Goal: Navigation & Orientation: Find specific page/section

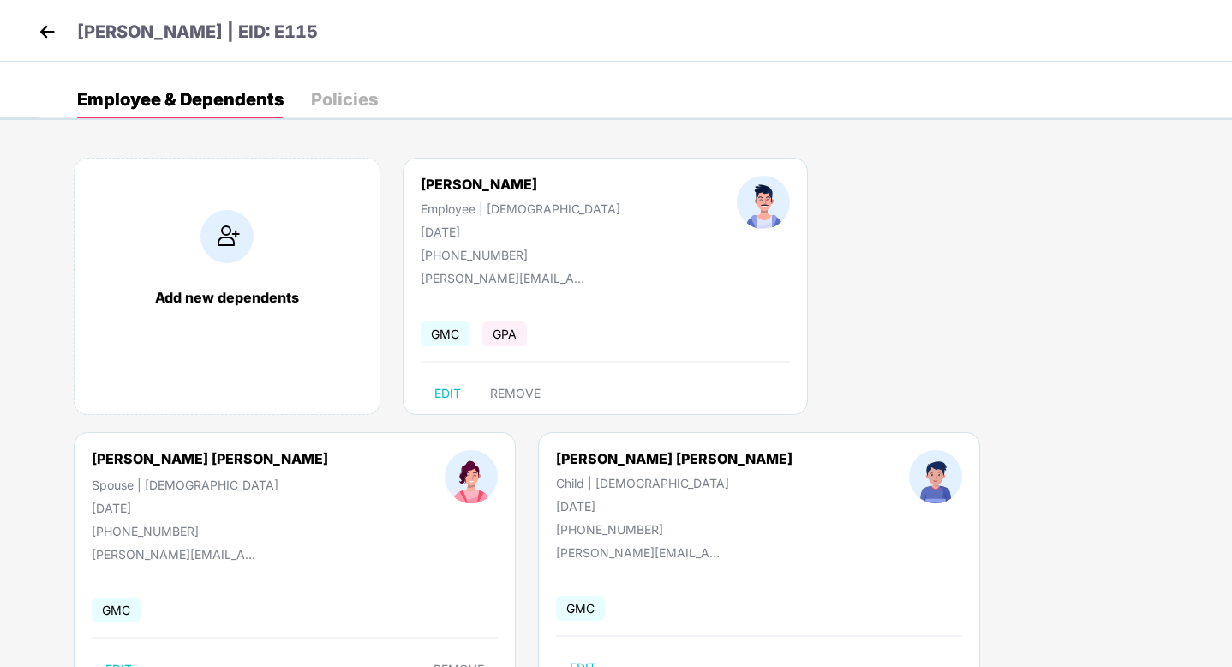
scroll to position [65, 0]
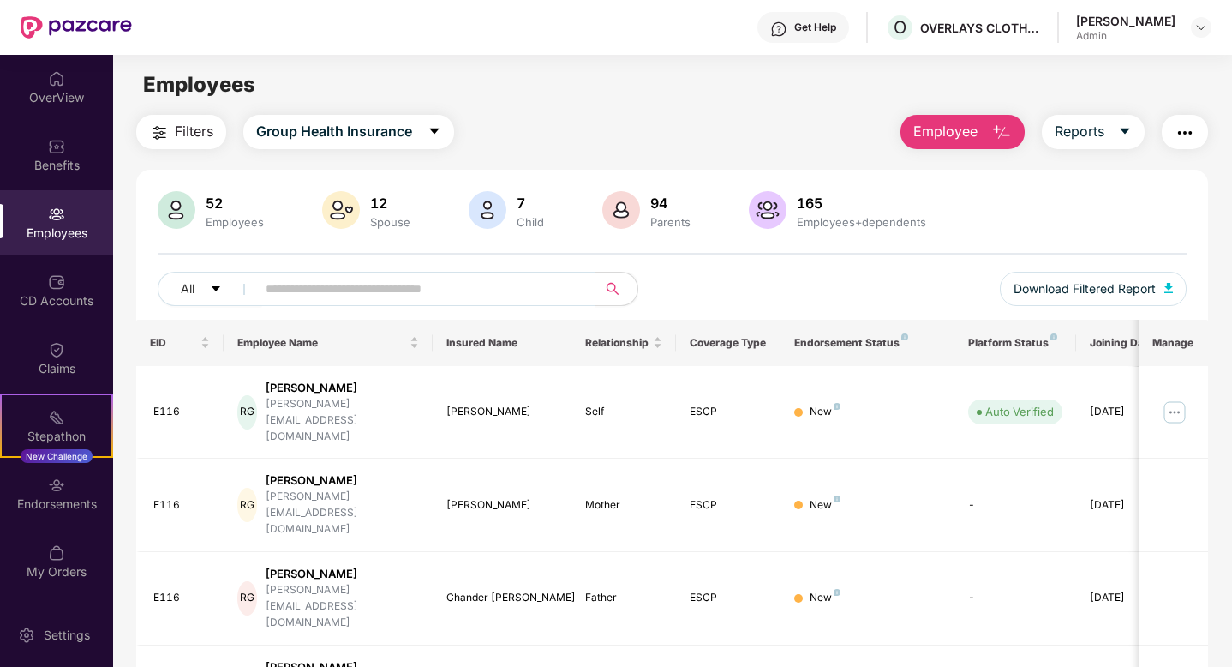
click at [1188, 131] on img "button" at bounding box center [1185, 133] width 21 height 21
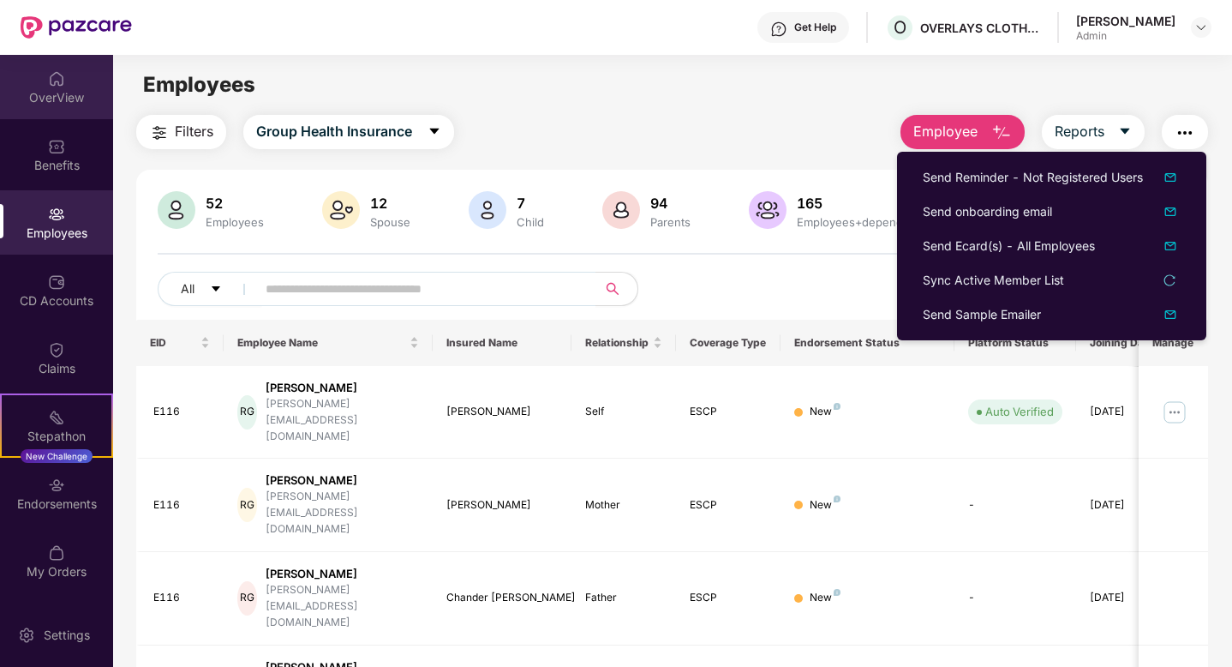
click at [61, 72] on img at bounding box center [56, 78] width 17 height 17
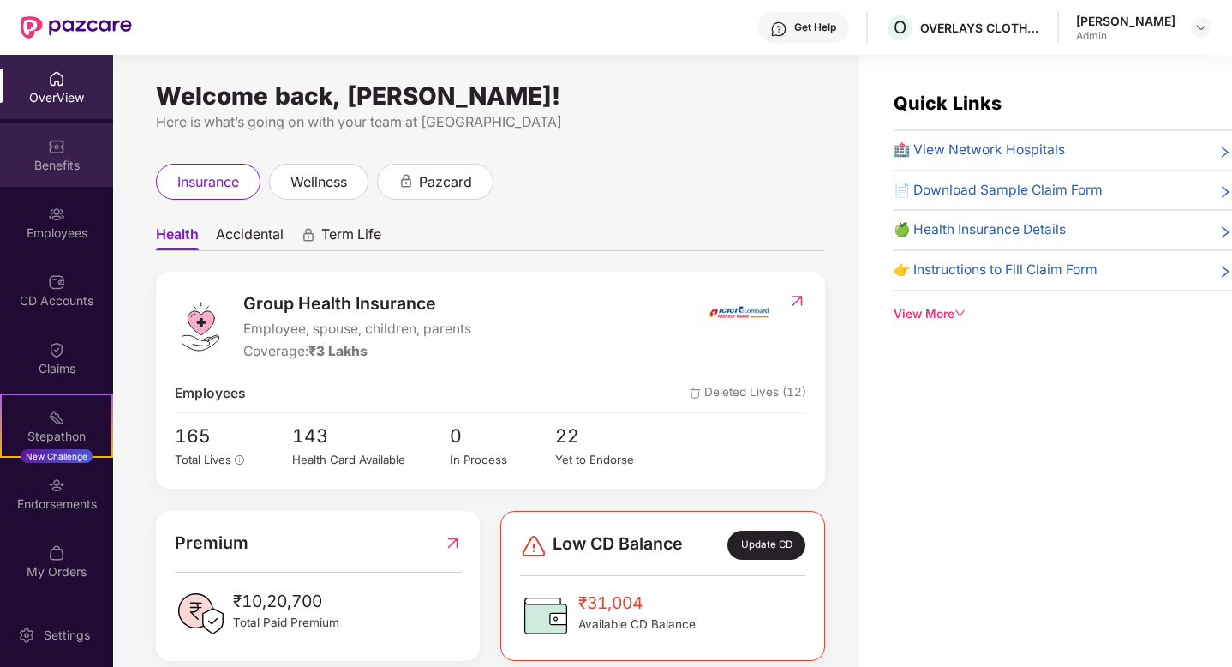
click at [36, 151] on div "Benefits" at bounding box center [56, 155] width 113 height 64
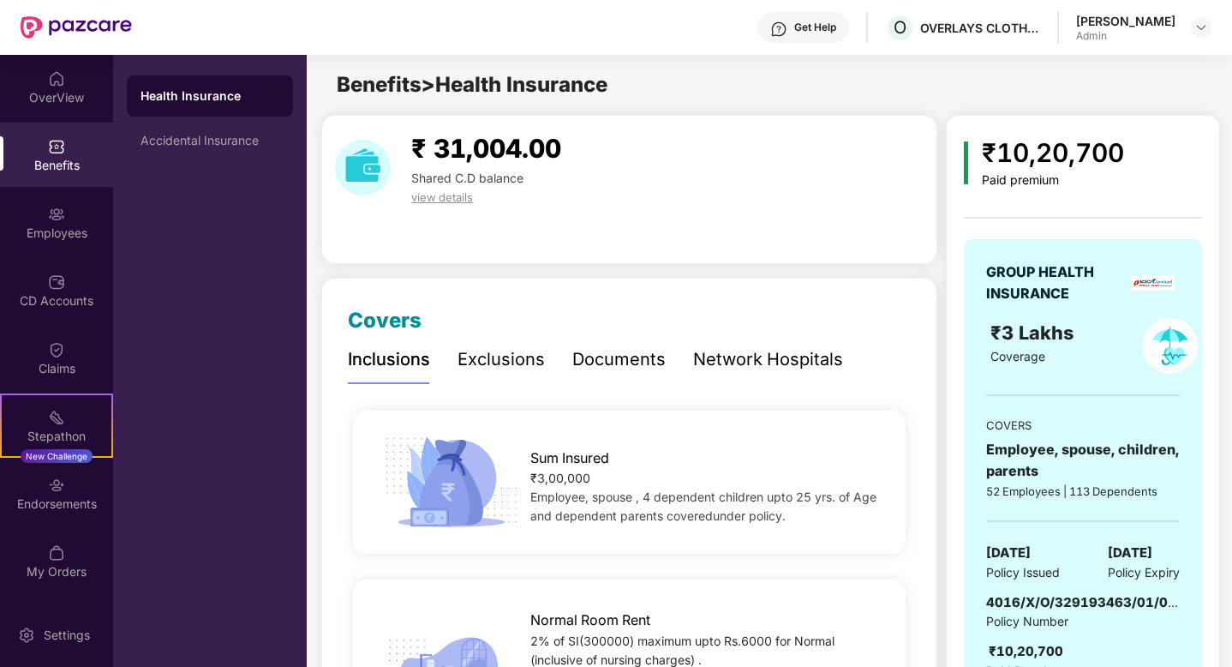
click at [150, 187] on div "Health Insurance Accidental Insurance" at bounding box center [210, 361] width 194 height 612
click at [160, 170] on div "Health Insurance Accidental Insurance" at bounding box center [210, 361] width 194 height 612
click at [177, 162] on div "Health Insurance Accidental Insurance" at bounding box center [210, 361] width 194 height 612
click at [236, 158] on div "Accidental Insurance" at bounding box center [210, 140] width 166 height 41
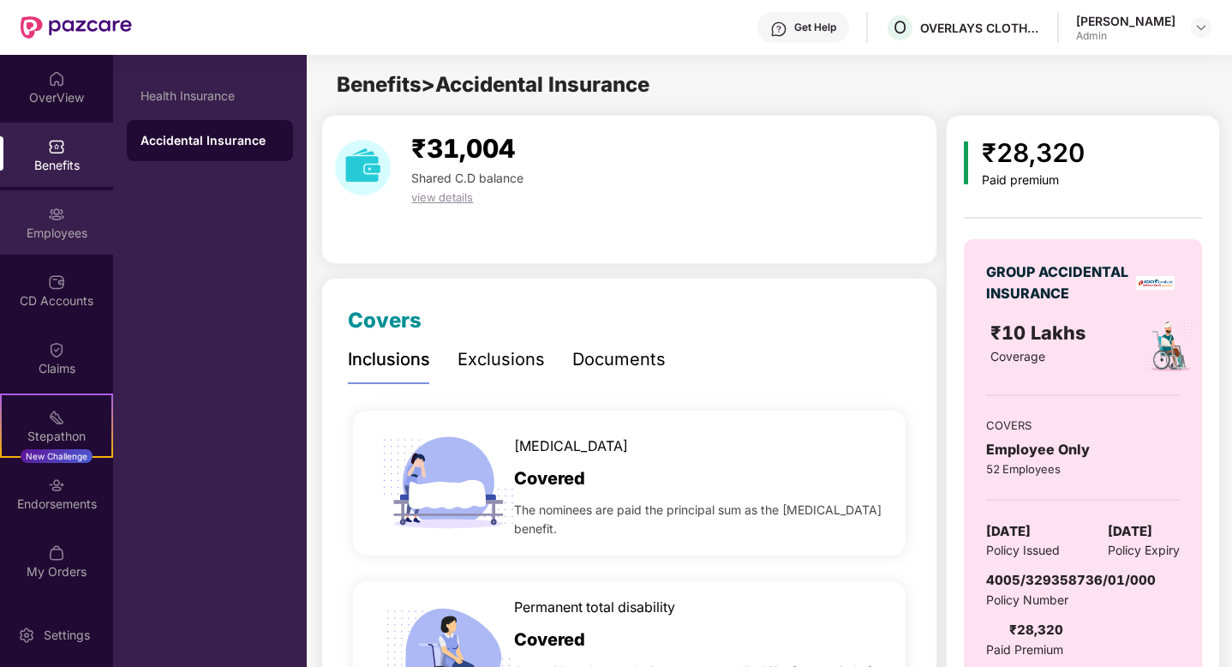
click at [8, 230] on div "Employees" at bounding box center [56, 233] width 113 height 17
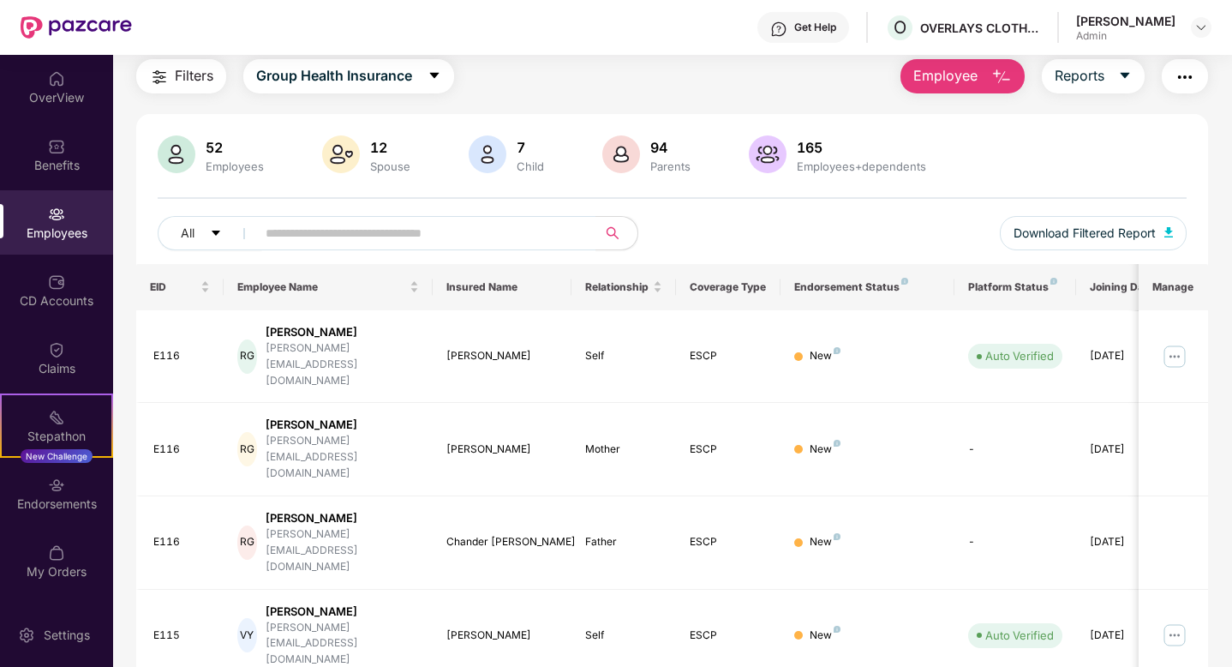
scroll to position [54, 0]
